Goal: Information Seeking & Learning: Learn about a topic

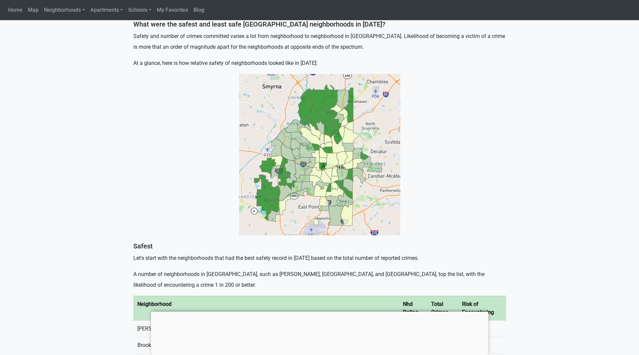
scroll to position [168, 0]
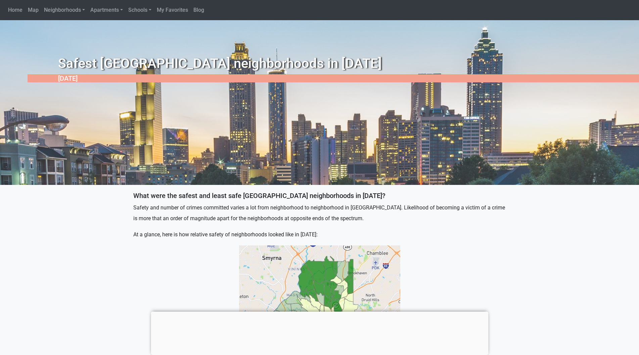
scroll to position [168, 0]
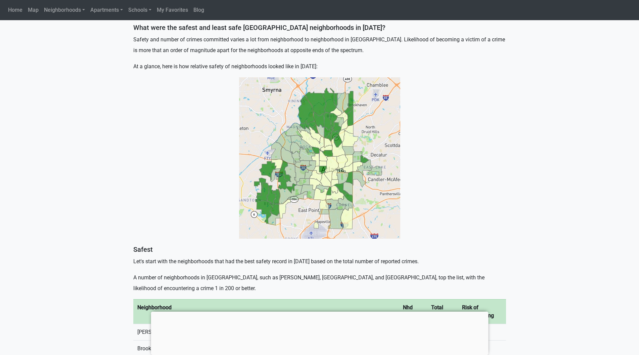
click at [327, 145] on img at bounding box center [319, 157] width 161 height 161
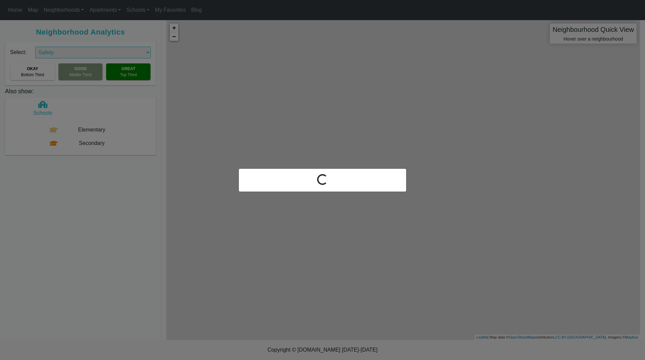
select select "2"
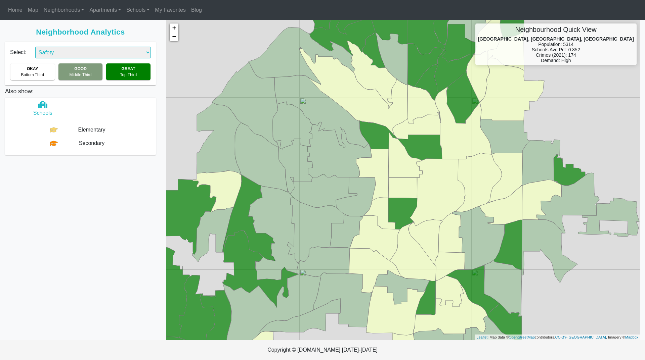
click at [87, 70] on div "GOOD Middle Third" at bounding box center [80, 71] width 44 height 17
click at [131, 79] on div "GREAT Top Third" at bounding box center [128, 71] width 44 height 17
click at [77, 50] on select "Combined Schools Safety Demand Custom" at bounding box center [92, 53] width 115 height 12
click at [35, 47] on select "Combined Schools Safety Demand Custom" at bounding box center [92, 53] width 115 height 12
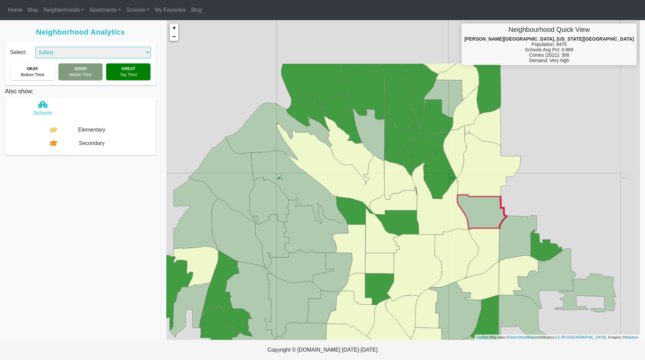
drag, startPoint x: 517, startPoint y: 117, endPoint x: 492, endPoint y: 197, distance: 83.4
click at [492, 196] on icon at bounding box center [488, 164] width 65 height 66
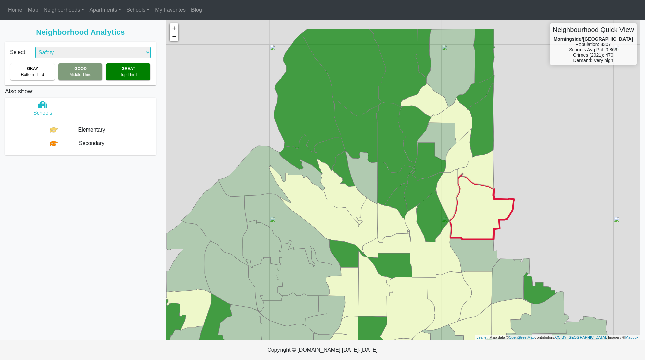
drag, startPoint x: 479, startPoint y: 144, endPoint x: 472, endPoint y: 186, distance: 42.4
click at [472, 186] on icon at bounding box center [481, 207] width 65 height 66
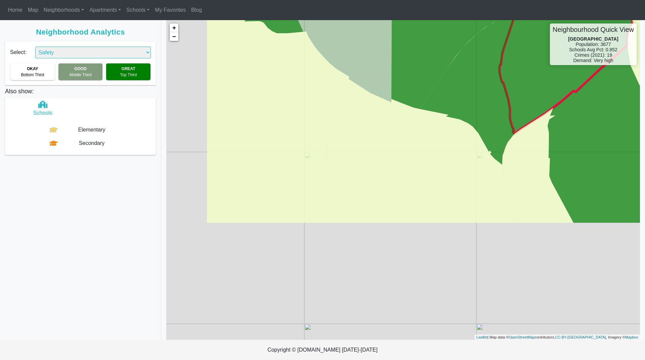
drag, startPoint x: 485, startPoint y: 170, endPoint x: 571, endPoint y: 22, distance: 171.4
click at [571, 22] on icon at bounding box center [577, 47] width 157 height 173
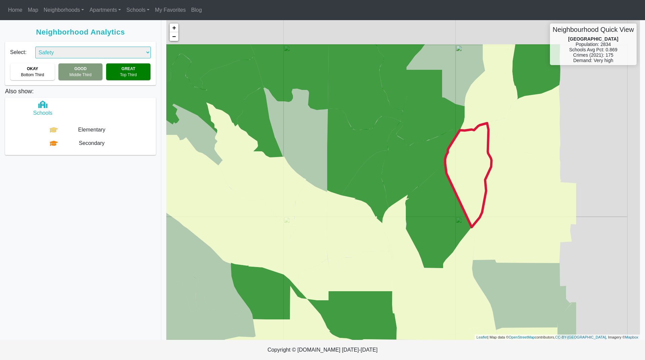
drag, startPoint x: 561, startPoint y: 116, endPoint x: 454, endPoint y: 172, distance: 120.1
click at [454, 172] on icon at bounding box center [468, 175] width 46 height 104
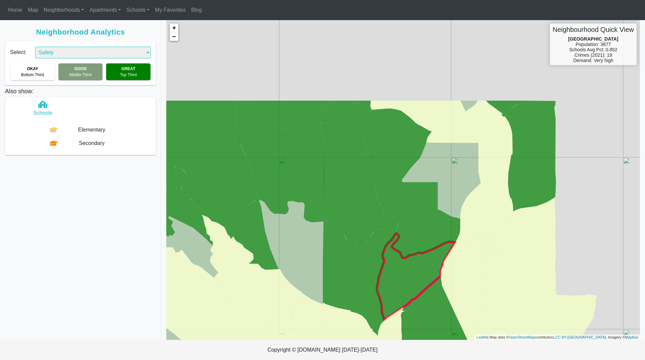
drag, startPoint x: 412, startPoint y: 152, endPoint x: 405, endPoint y: 283, distance: 131.8
click at [406, 283] on icon at bounding box center [416, 277] width 79 height 87
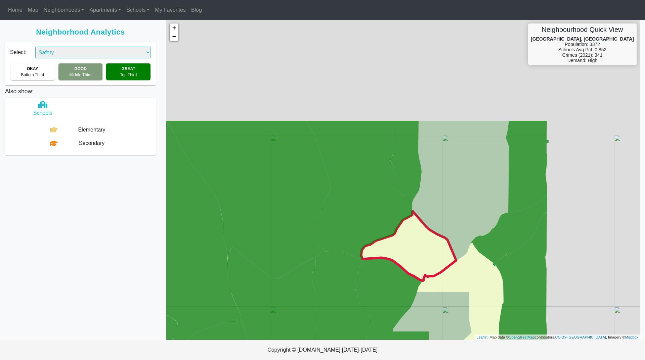
drag, startPoint x: 407, startPoint y: 116, endPoint x: 400, endPoint y: 265, distance: 148.2
click at [400, 265] on icon at bounding box center [408, 245] width 95 height 69
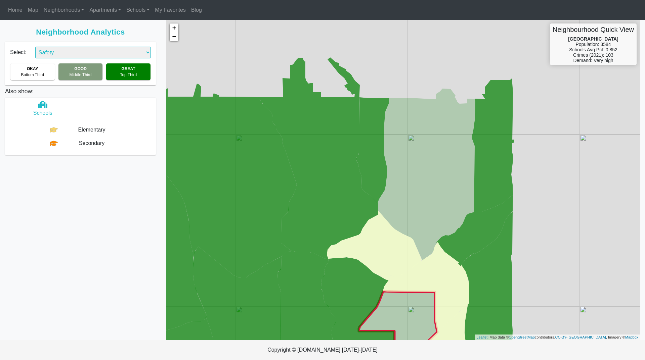
drag, startPoint x: 469, startPoint y: 154, endPoint x: 434, endPoint y: 317, distance: 166.9
click at [434, 317] on g at bounding box center [291, 214] width 443 height 315
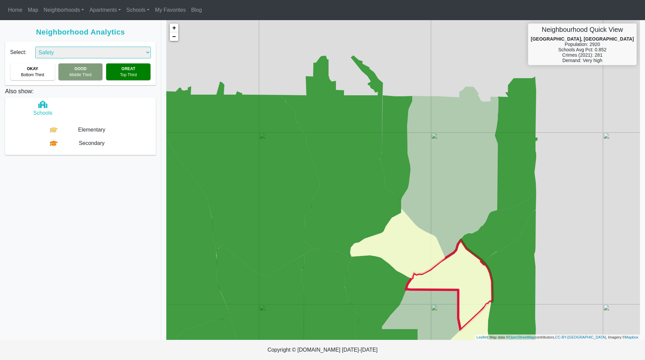
drag, startPoint x: 433, startPoint y: 149, endPoint x: 457, endPoint y: 280, distance: 132.7
click at [457, 280] on g at bounding box center [315, 212] width 443 height 315
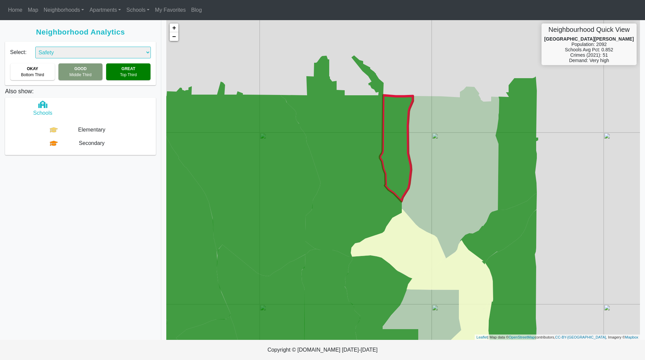
drag, startPoint x: 399, startPoint y: 119, endPoint x: 399, endPoint y: 181, distance: 62.1
click at [399, 181] on icon at bounding box center [396, 148] width 33 height 106
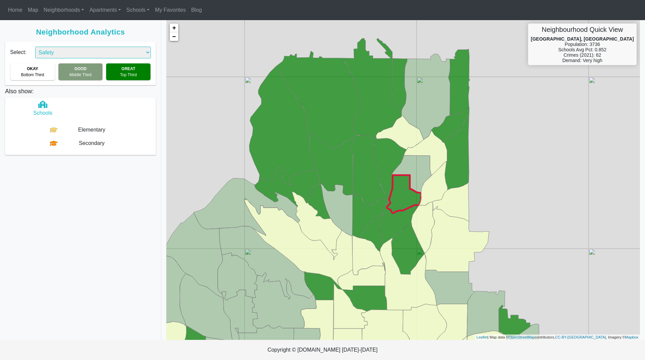
drag, startPoint x: 415, startPoint y: 126, endPoint x: 416, endPoint y: 197, distance: 71.8
click at [416, 197] on g at bounding box center [339, 204] width 487 height 333
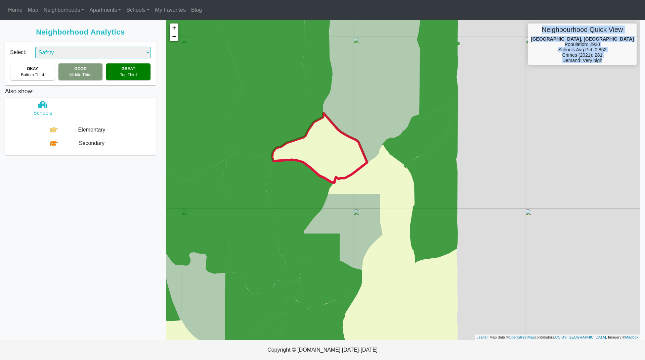
drag, startPoint x: 560, startPoint y: 134, endPoint x: 497, endPoint y: 160, distance: 68.1
click at [494, 199] on div "+ − Neighbourhood Quick View [GEOGRAPHIC_DATA] Population: 2920 Schools Avg Pct…" at bounding box center [402, 180] width 473 height 320
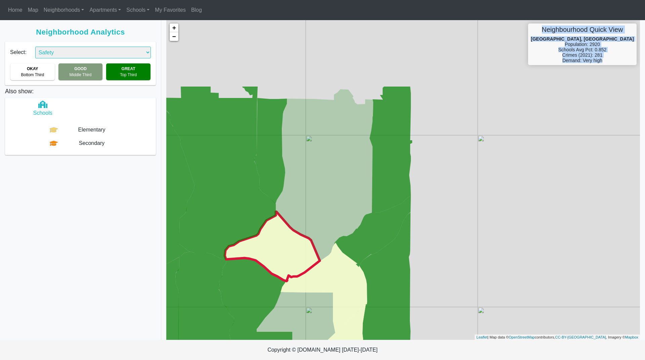
drag, startPoint x: 498, startPoint y: 109, endPoint x: 449, endPoint y: 255, distance: 154.0
click at [449, 255] on div "+ − Neighbourhood Quick View [GEOGRAPHIC_DATA] Population: 2920 Schools Avg Pct…" at bounding box center [402, 180] width 473 height 320
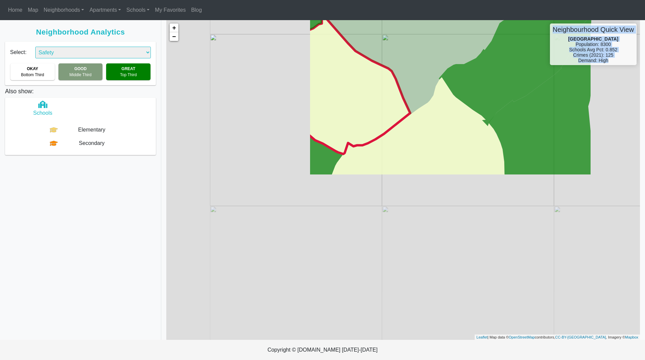
drag, startPoint x: 422, startPoint y: 243, endPoint x: 605, endPoint y: 33, distance: 278.6
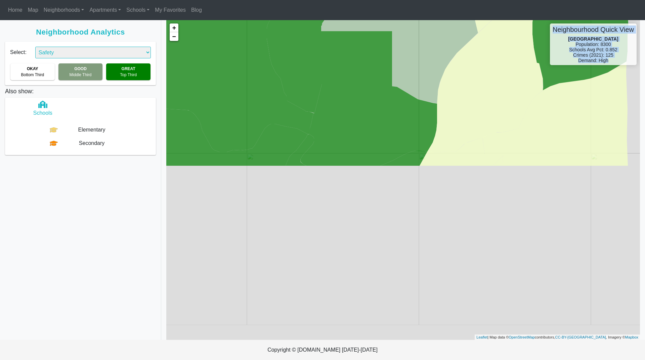
drag, startPoint x: 523, startPoint y: 201, endPoint x: 558, endPoint y: -9, distance: 213.4
click at [558, 0] on html "Home Map Neighborhoods All Look Up Apartments All By area rank Schools All Seco…" at bounding box center [322, 180] width 645 height 360
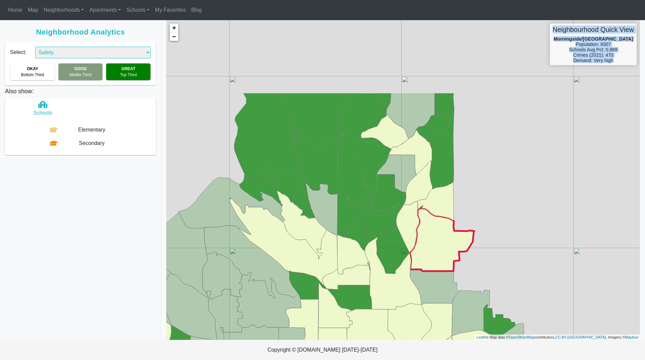
drag, startPoint x: 486, startPoint y: 110, endPoint x: 425, endPoint y: 247, distance: 150.5
click at [425, 247] on div "+ − Neighbourhood Quick View Morningside/[GEOGRAPHIC_DATA] Population: 8307 Sch…" at bounding box center [402, 180] width 473 height 320
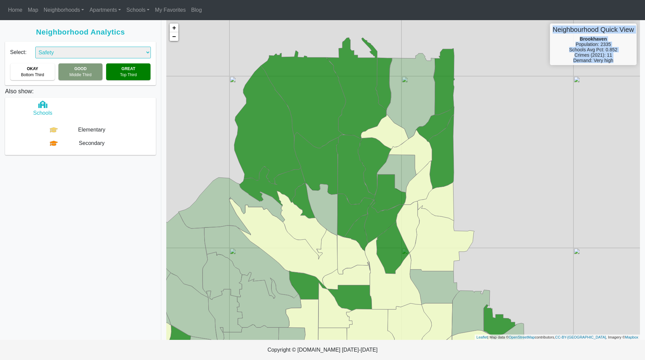
click at [420, 36] on div "+ − Neighbourhood Quick View [GEOGRAPHIC_DATA] Population: 2335 Schools Avg Pct…" at bounding box center [402, 180] width 473 height 320
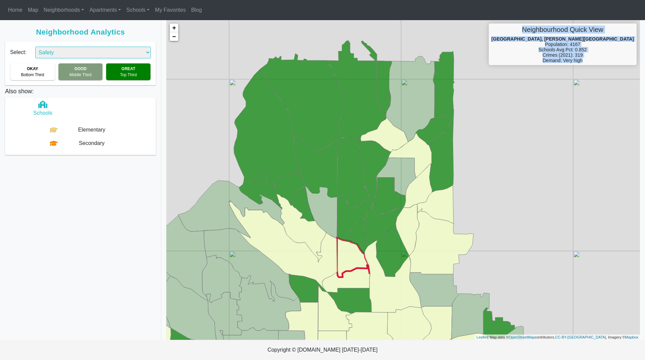
drag, startPoint x: 464, startPoint y: 225, endPoint x: 348, endPoint y: 248, distance: 117.7
click at [347, 252] on div "+ − Neighbourhood Quick View [GEOGRAPHIC_DATA], [PERSON_NAME][GEOGRAPHIC_DATA] …" at bounding box center [402, 180] width 473 height 320
